Goal: Task Accomplishment & Management: Use online tool/utility

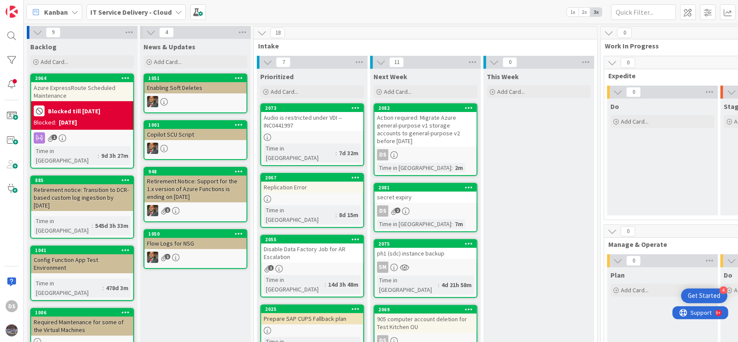
click at [419, 196] on div "secret expiry" at bounding box center [425, 197] width 102 height 11
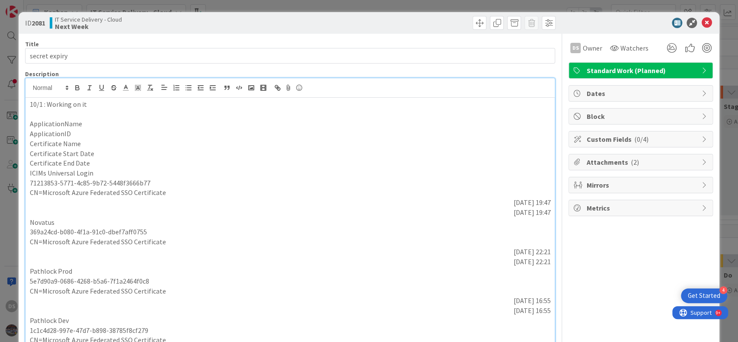
click at [341, 95] on div "10/1 : Working on it ApplicationName ApplicationID Certificate Name Certificate…" at bounding box center [291, 251] width 530 height 347
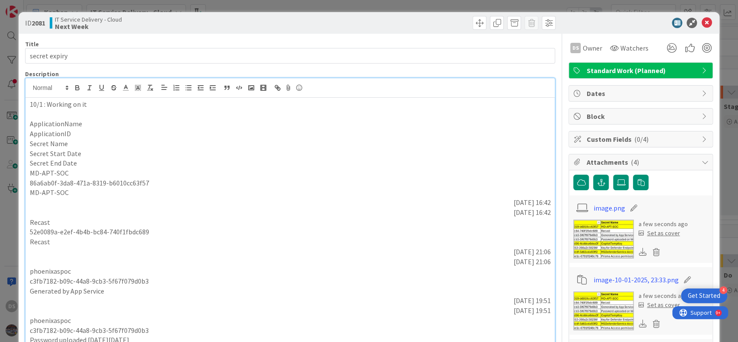
drag, startPoint x: 542, startPoint y: 72, endPoint x: 6, endPoint y: 117, distance: 537.4
click at [6, 117] on div "ID 2081 IT Service Delivery - Cloud Next Week Title 13 / 128 secret expiry Desc…" at bounding box center [369, 171] width 738 height 342
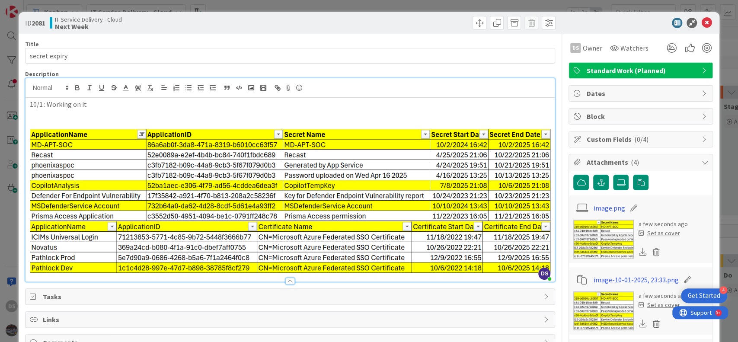
click at [482, 192] on img at bounding box center [290, 175] width 521 height 92
click at [102, 112] on p at bounding box center [290, 114] width 521 height 10
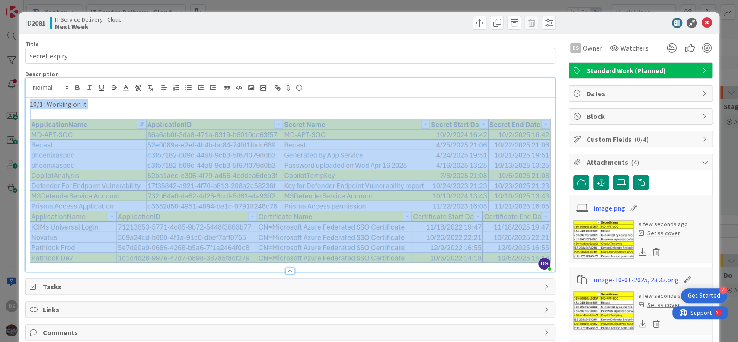
copy div "10/1 : Working on it"
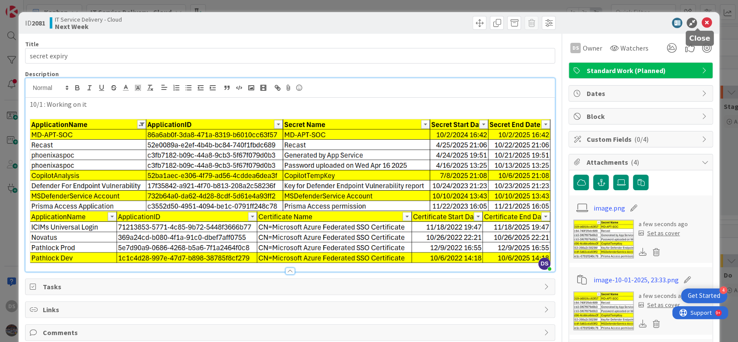
click at [701, 21] on icon at bounding box center [706, 23] width 10 height 10
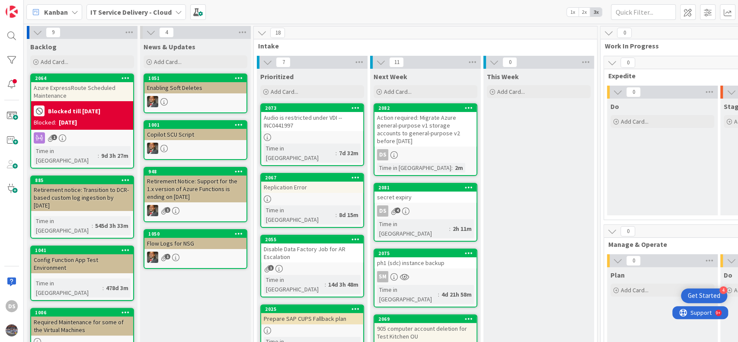
click at [180, 13] on div "IT Service Delivery - Cloud" at bounding box center [135, 12] width 99 height 16
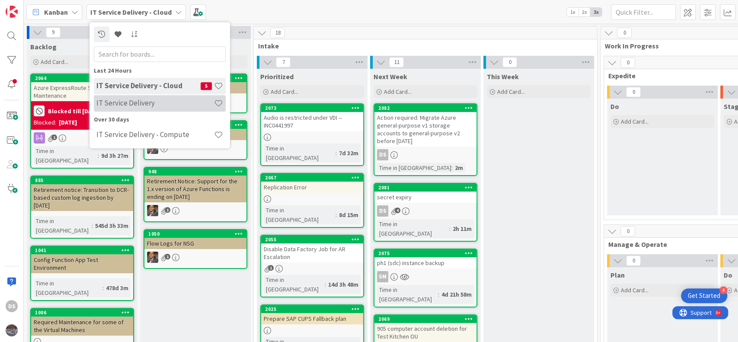
click at [146, 99] on h4 "IT Service Delivery" at bounding box center [155, 103] width 118 height 9
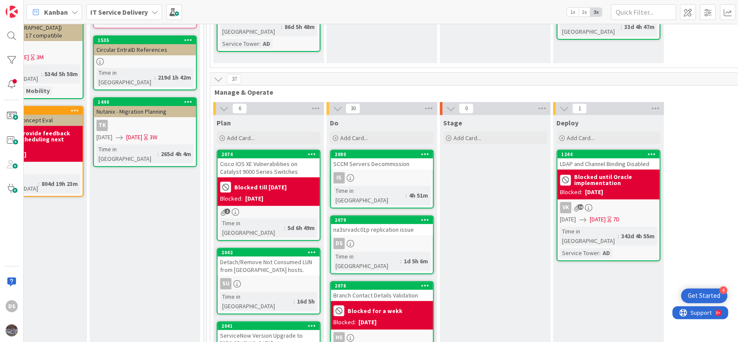
scroll to position [173, 394]
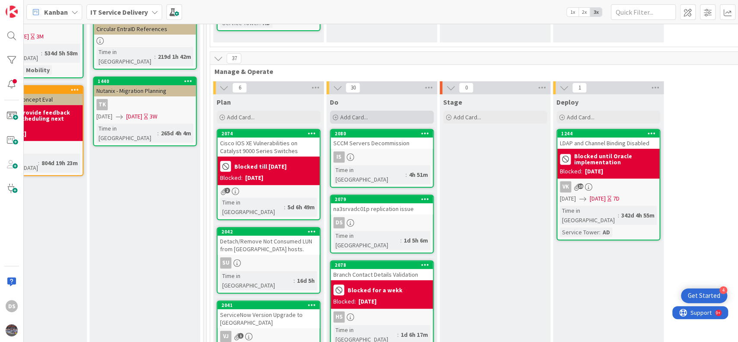
click at [369, 113] on div "Add Card..." at bounding box center [382, 117] width 104 height 13
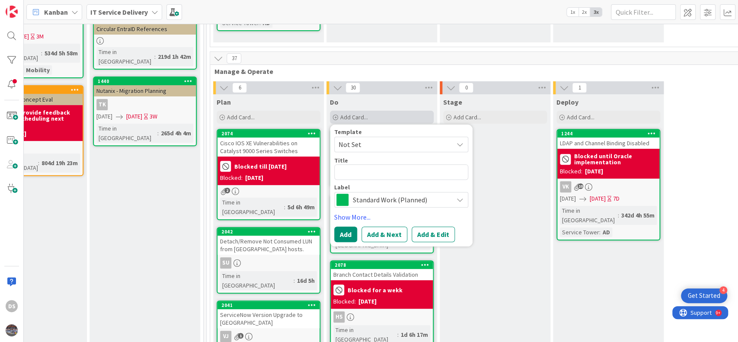
type textarea "x"
type textarea "S"
type textarea "x"
type textarea "Se"
type textarea "x"
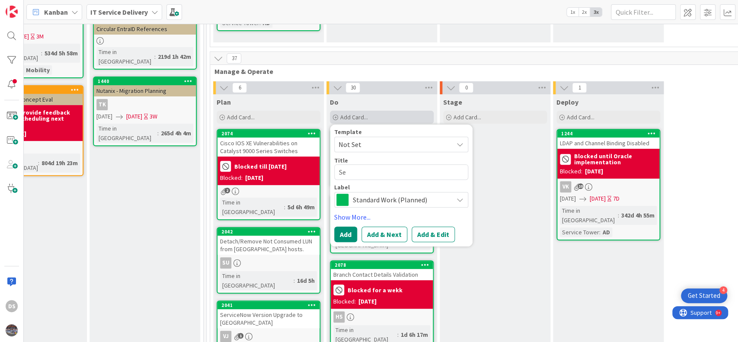
type textarea "Sec"
type textarea "x"
type textarea "Secr"
type textarea "x"
type textarea "Secre"
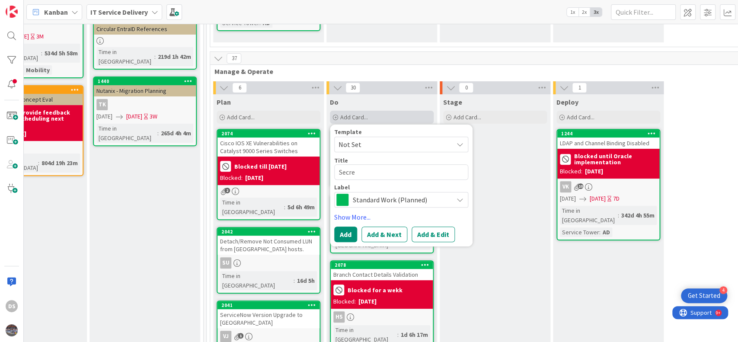
type textarea "x"
type textarea "Secret"
type textarea "x"
type textarea "Secret"
type textarea "x"
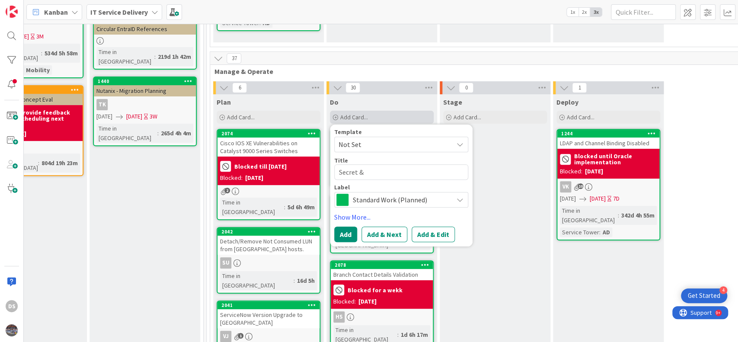
type textarea "Secret &"
type textarea "x"
type textarea "Secret & C"
type textarea "x"
type textarea "Secret & Ce"
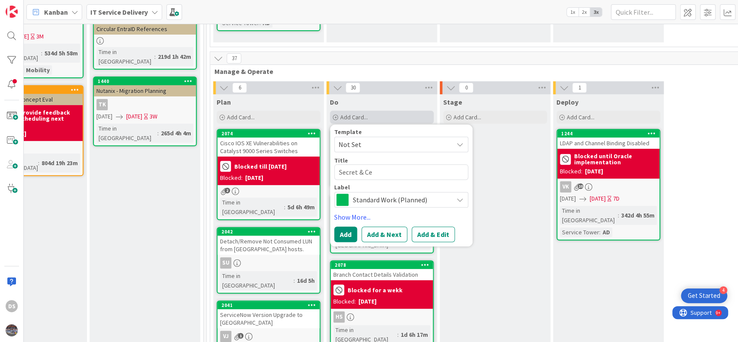
type textarea "x"
type textarea "Secret & Cer"
type textarea "x"
type textarea "Secret & Cert"
type textarea "x"
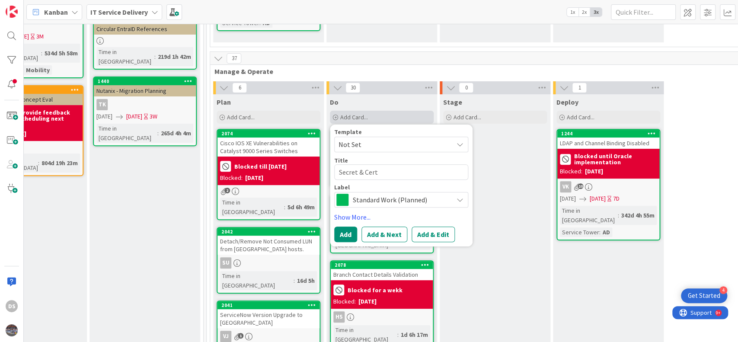
type textarea "Secret & Certi"
type textarea "x"
type textarea "Secret & Certif"
type textarea "x"
type textarea "Secret & Certifi"
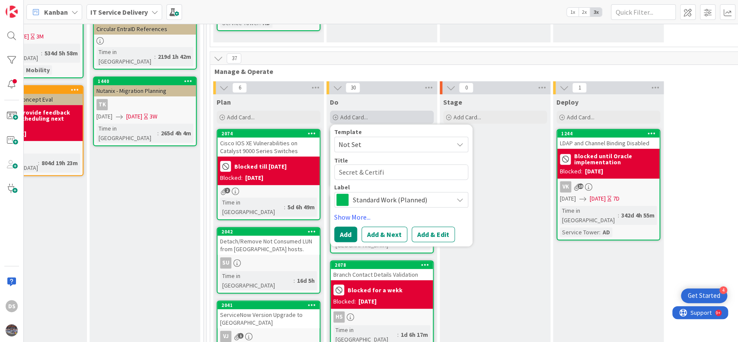
type textarea "x"
type textarea "Secret & Certific"
type textarea "x"
type textarea "Secret & Certifica"
type textarea "x"
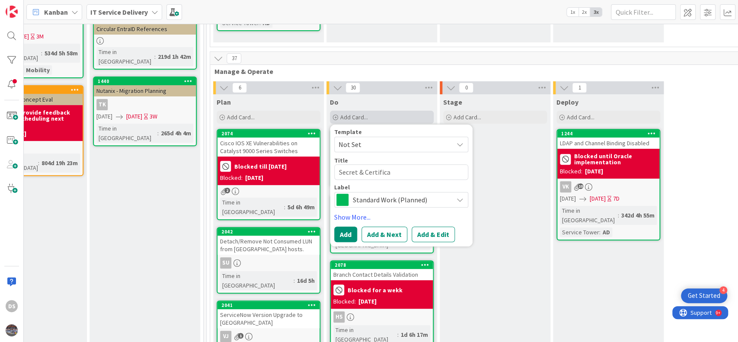
type textarea "Secret & Certificat"
type textarea "x"
type textarea "Secret & Certificate"
type textarea "x"
type textarea "Secret & Certificate"
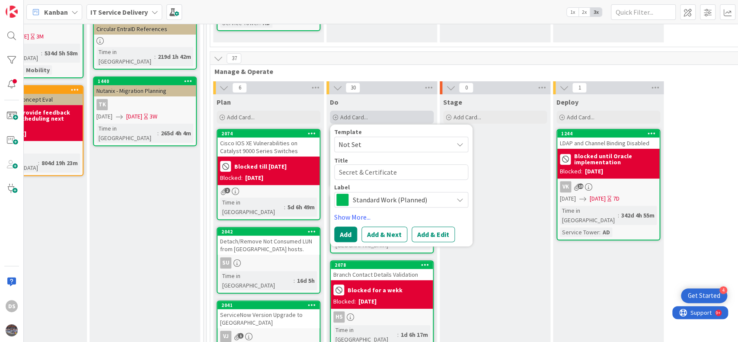
type textarea "x"
type textarea "Secret & Certificate E"
type textarea "x"
type textarea "Secret & Certificate Ex"
type textarea "x"
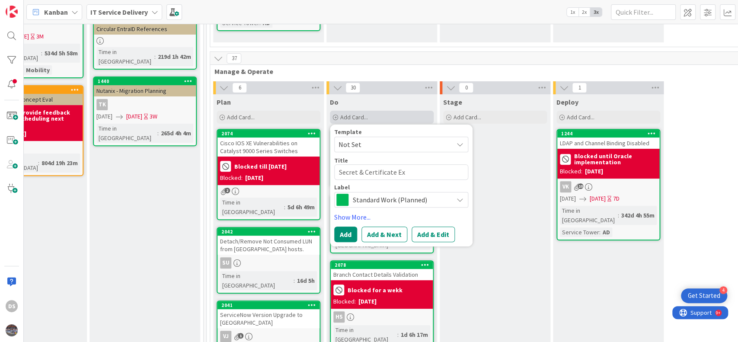
type textarea "Secret & Certificate Exp"
type textarea "x"
type textarea "Secret & Certificate Expi"
type textarea "x"
type textarea "Secret & Certificate Expir"
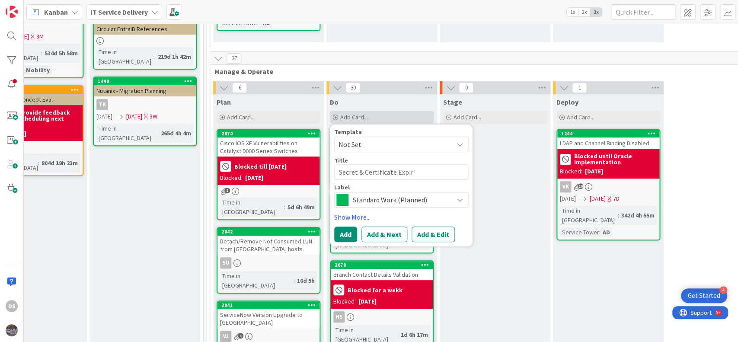
type textarea "x"
type textarea "Secret & Certificate Expiry"
type textarea "x"
type textarea "Secret & Certificate Expiry"
type textarea "x"
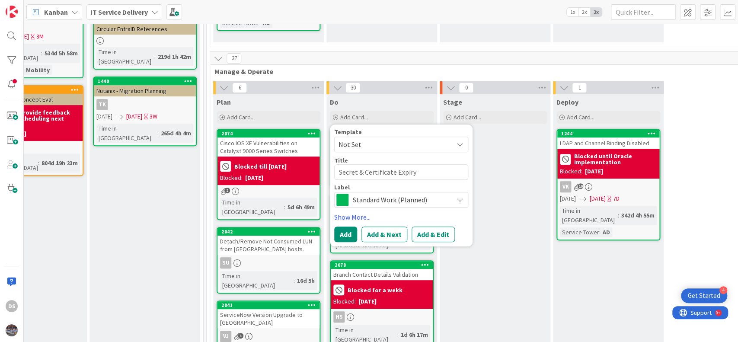
type textarea "Secret & Certificate Expiry -"
type textarea "x"
type textarea "Secret & Certificate Expiry -"
type textarea "x"
type textarea "Secret & Certificate Expiry - O"
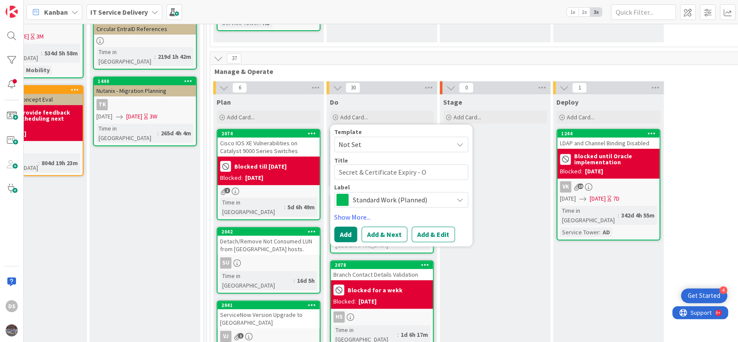
type textarea "x"
type textarea "Secret & Certificate Expiry - Oc"
type textarea "x"
type textarea "Secret & Certificate Expiry - Oct"
type textarea "x"
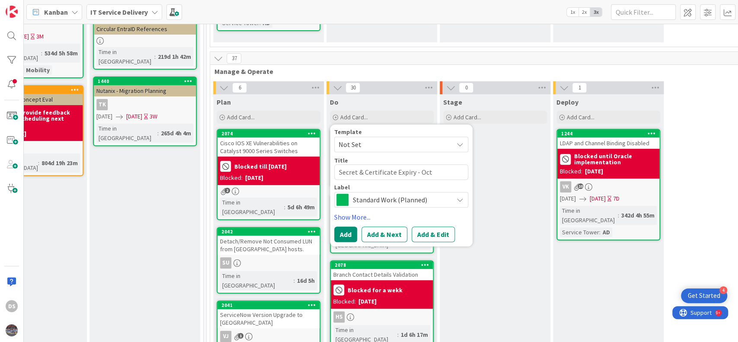
type textarea "Secret & Certificate Expiry - Oct"
type textarea "x"
type textarea "Secret & Certificate Expiry - Oct M"
type textarea "x"
type textarea "Secret & Certificate Expiry - Oct Mo"
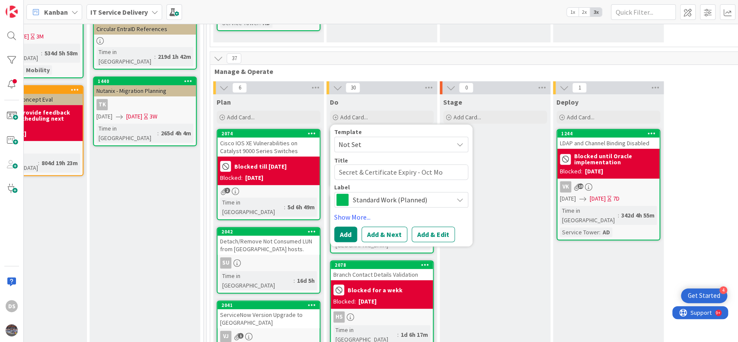
type textarea "x"
type textarea "Secret & Certificate Expiry - Oct Mon"
type textarea "x"
type textarea "Secret & Certificate Expiry - Oct Mont"
type textarea "x"
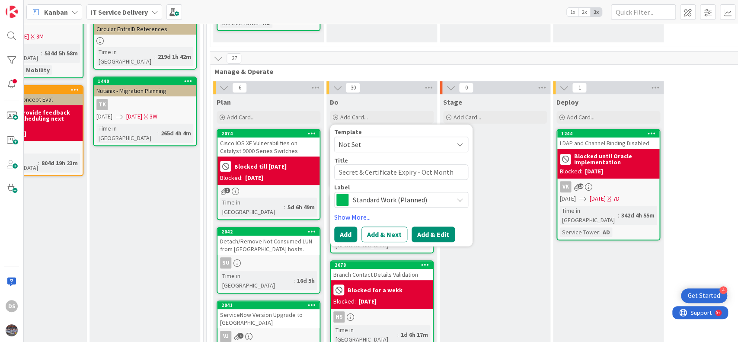
type textarea "Secret & Certificate Expiry - Oct Month"
click at [431, 232] on button "Add & Edit" at bounding box center [433, 235] width 43 height 16
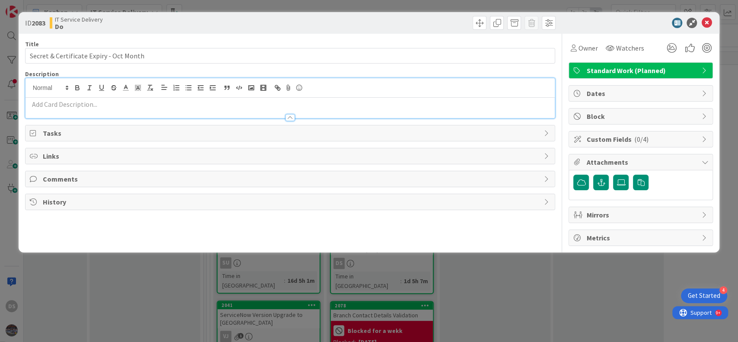
click at [86, 85] on div at bounding box center [291, 98] width 530 height 40
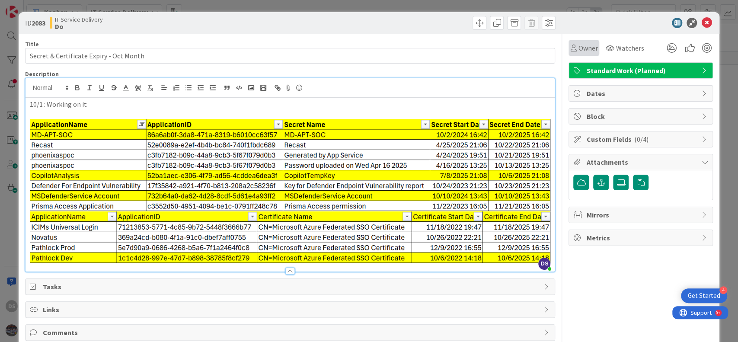
click at [581, 48] on span "Owner" at bounding box center [587, 48] width 19 height 10
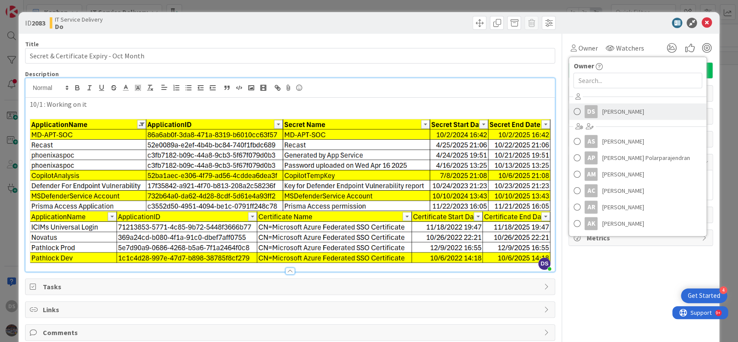
click at [605, 114] on span "[PERSON_NAME]" at bounding box center [623, 111] width 42 height 13
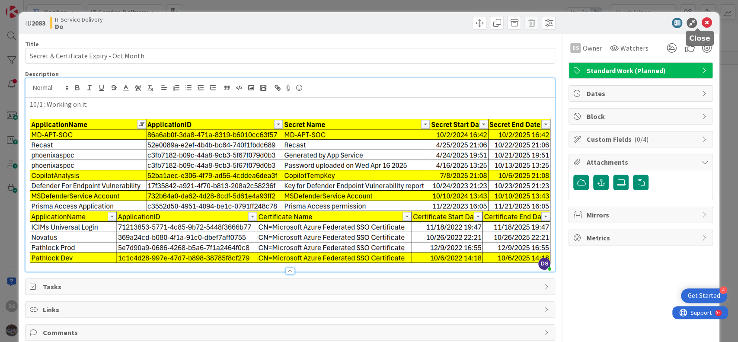
click at [701, 22] on icon at bounding box center [706, 23] width 10 height 10
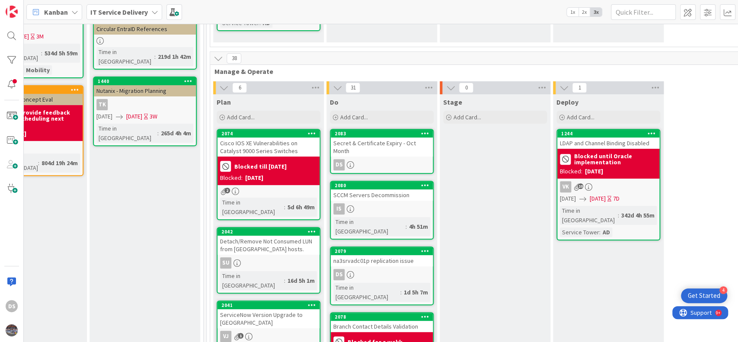
click at [386, 145] on div "Secret & Certificate Expiry - Oct Month" at bounding box center [382, 146] width 102 height 19
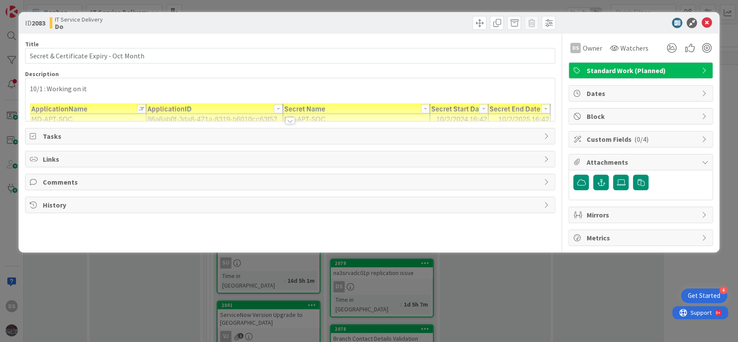
click at [42, 89] on div "10/1 : Working on it" at bounding box center [291, 99] width 530 height 43
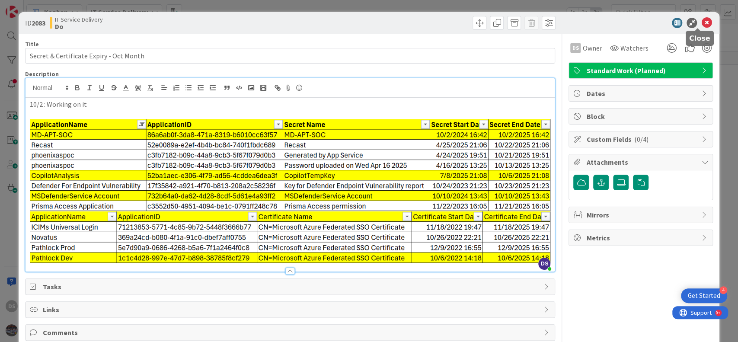
click at [701, 25] on icon at bounding box center [706, 23] width 10 height 10
